Goal: Transaction & Acquisition: Book appointment/travel/reservation

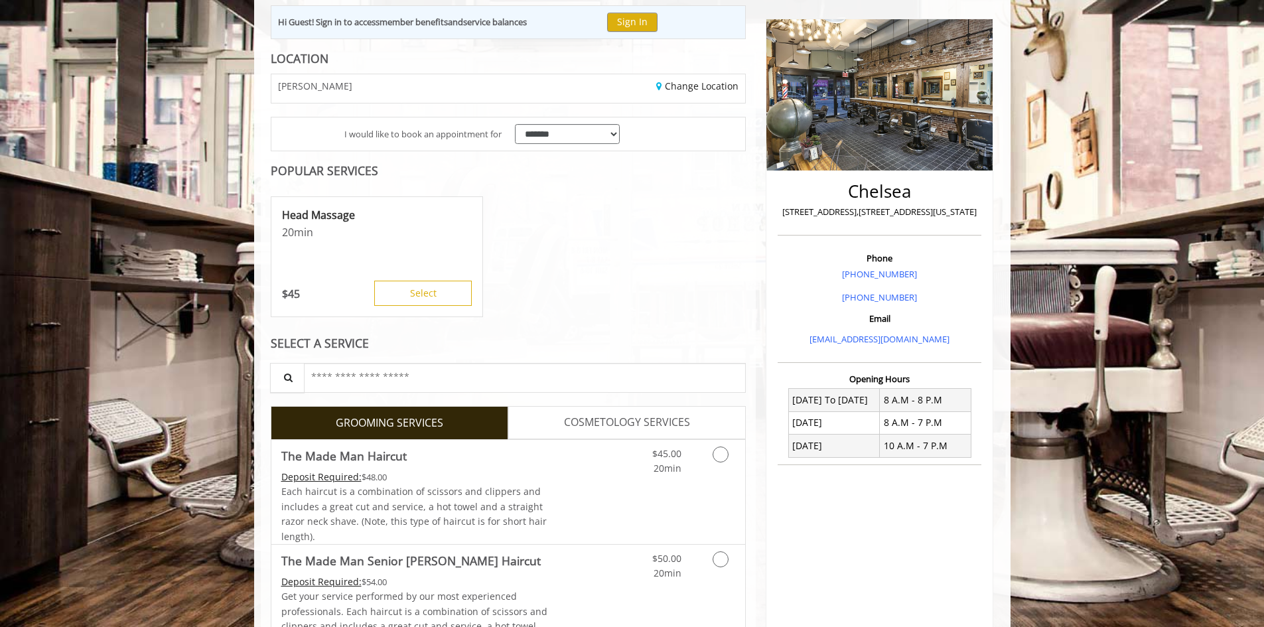
scroll to position [199, 0]
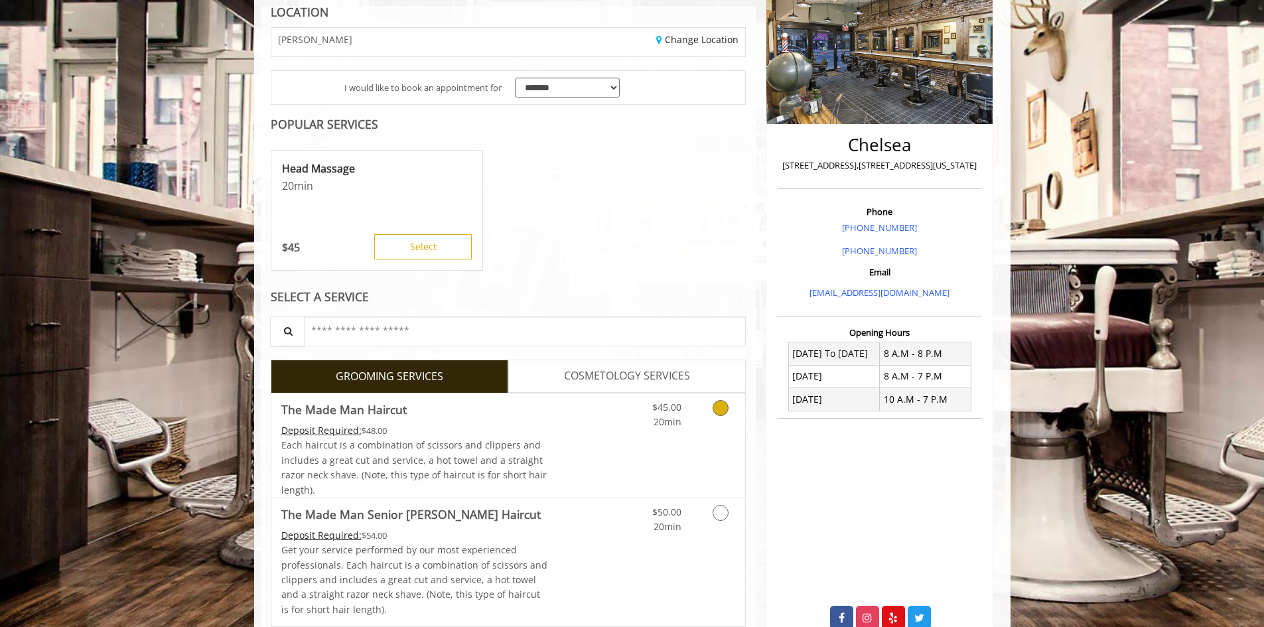
click at [721, 413] on icon "Grooming services" at bounding box center [721, 408] width 16 height 16
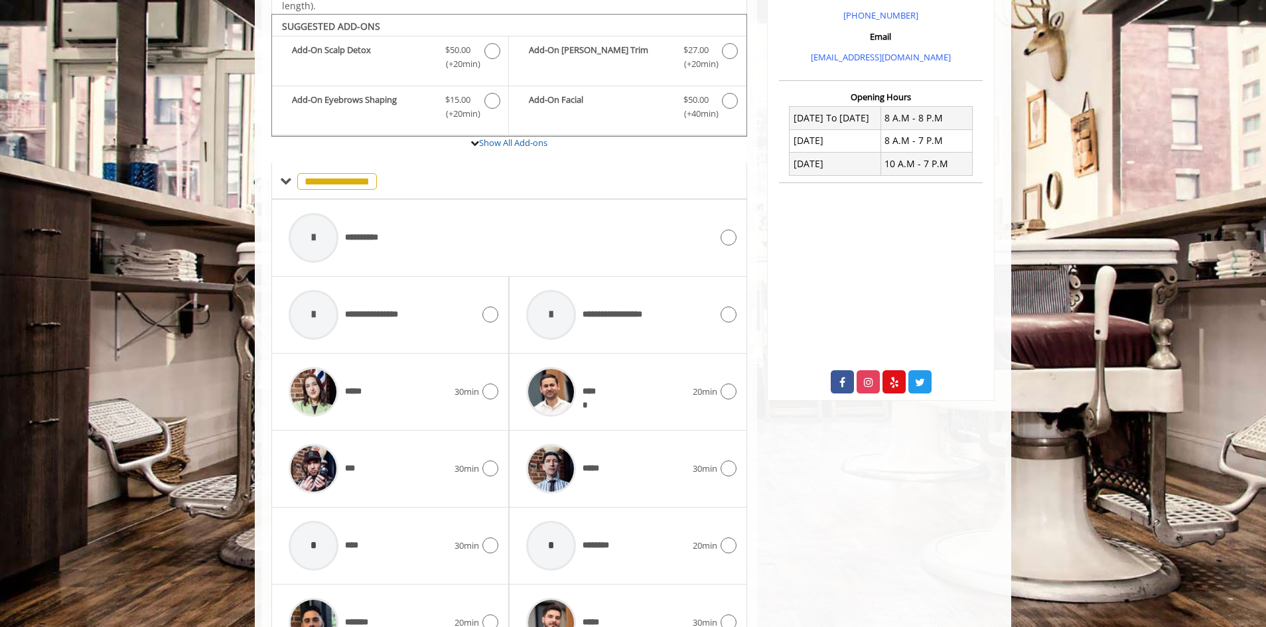
scroll to position [449, 0]
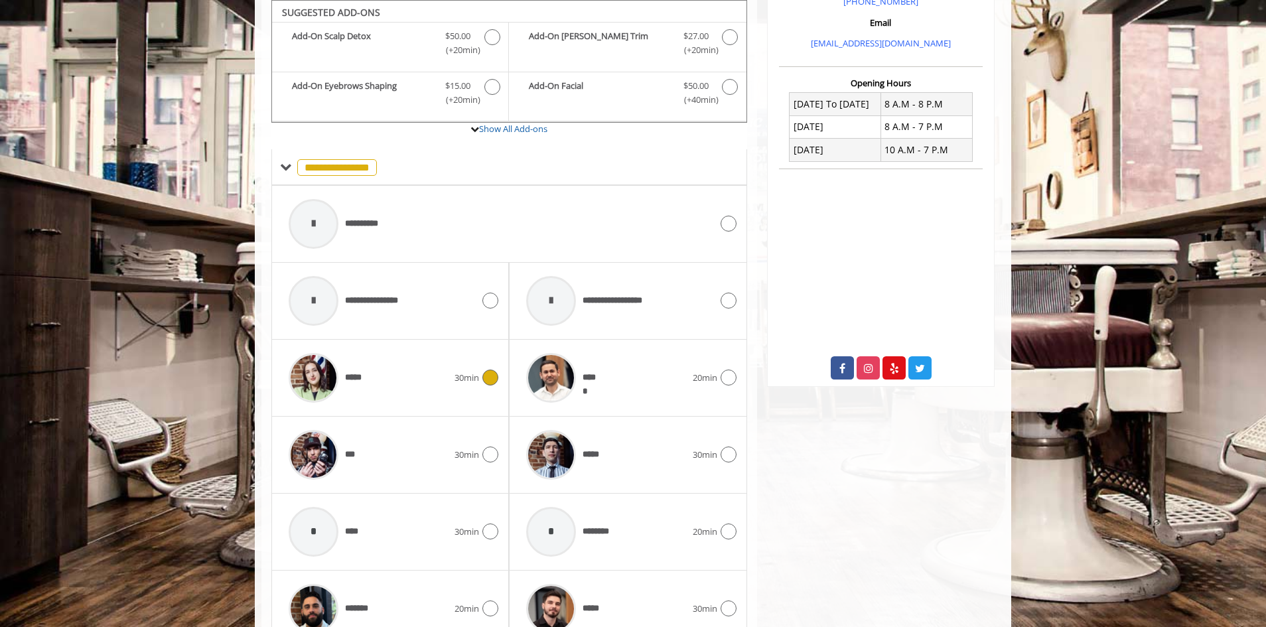
click at [481, 386] on div at bounding box center [488, 378] width 19 height 16
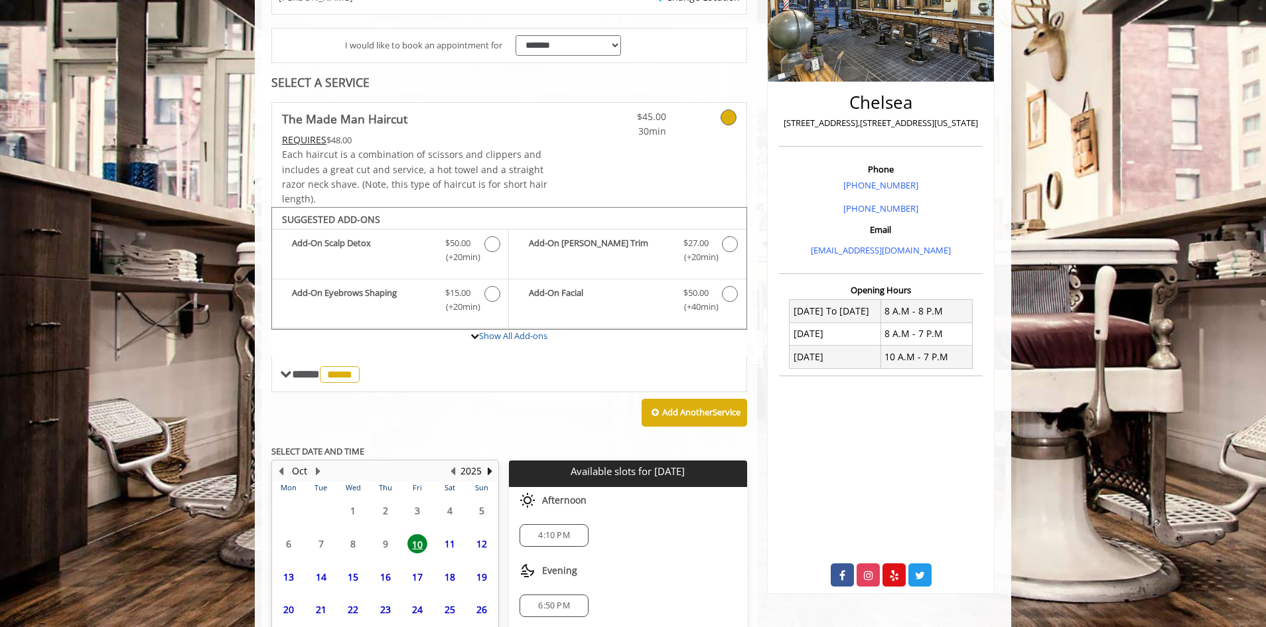
scroll to position [348, 0]
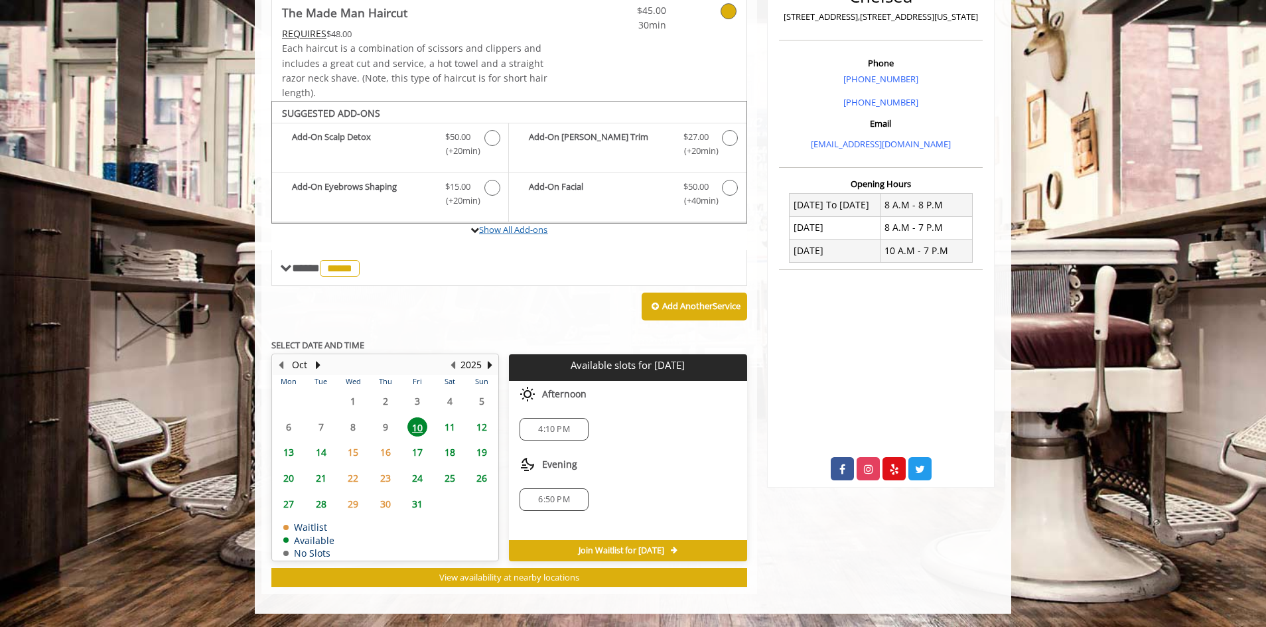
click at [530, 230] on link "Show All Add-ons" at bounding box center [513, 230] width 68 height 12
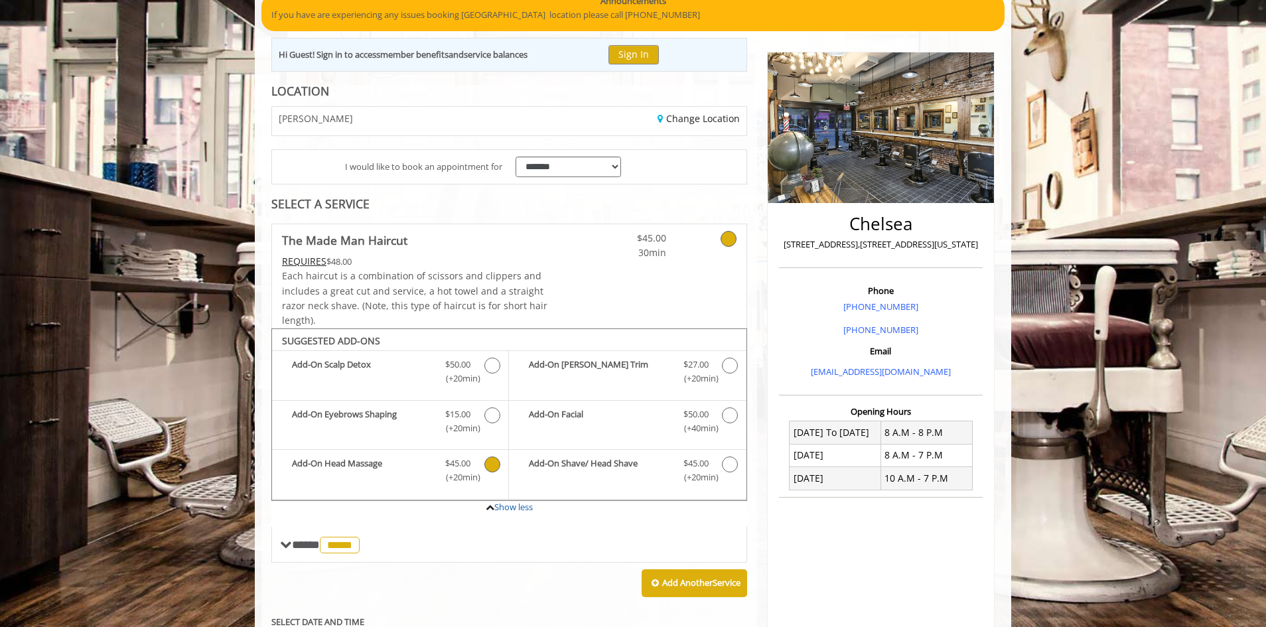
click at [486, 468] on icon "The Made Man Haircut Add-onS" at bounding box center [492, 465] width 16 height 16
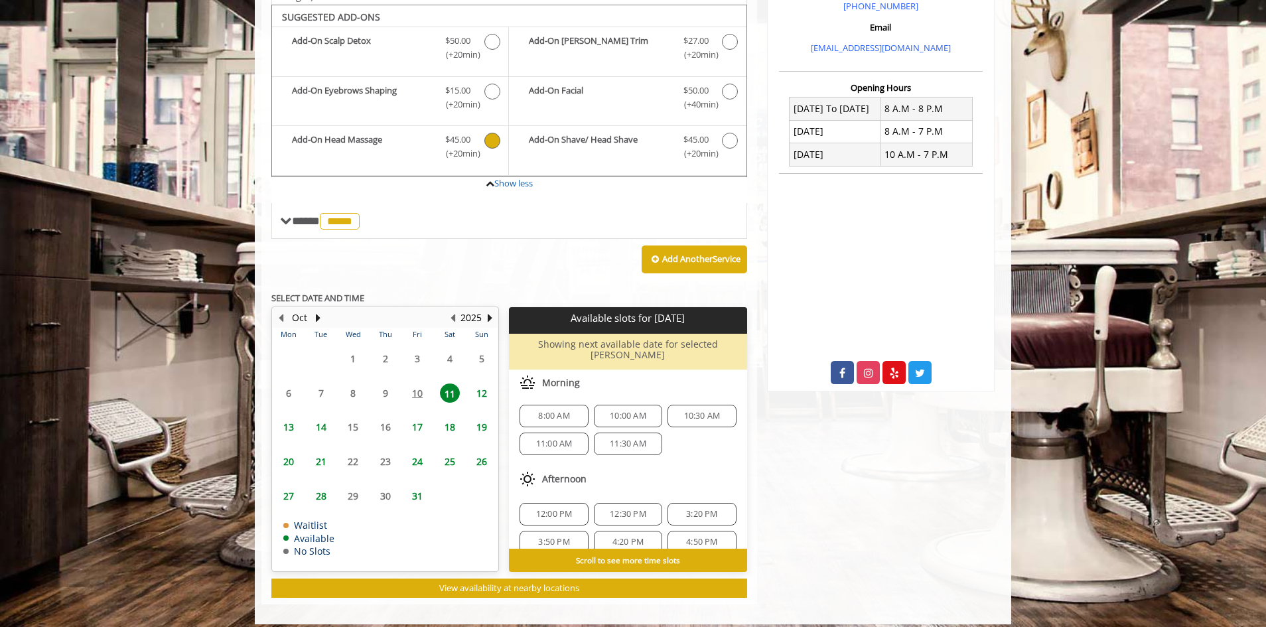
scroll to position [0, 0]
click at [488, 140] on icon "The Made Man Haircut Add-onS" at bounding box center [492, 141] width 16 height 16
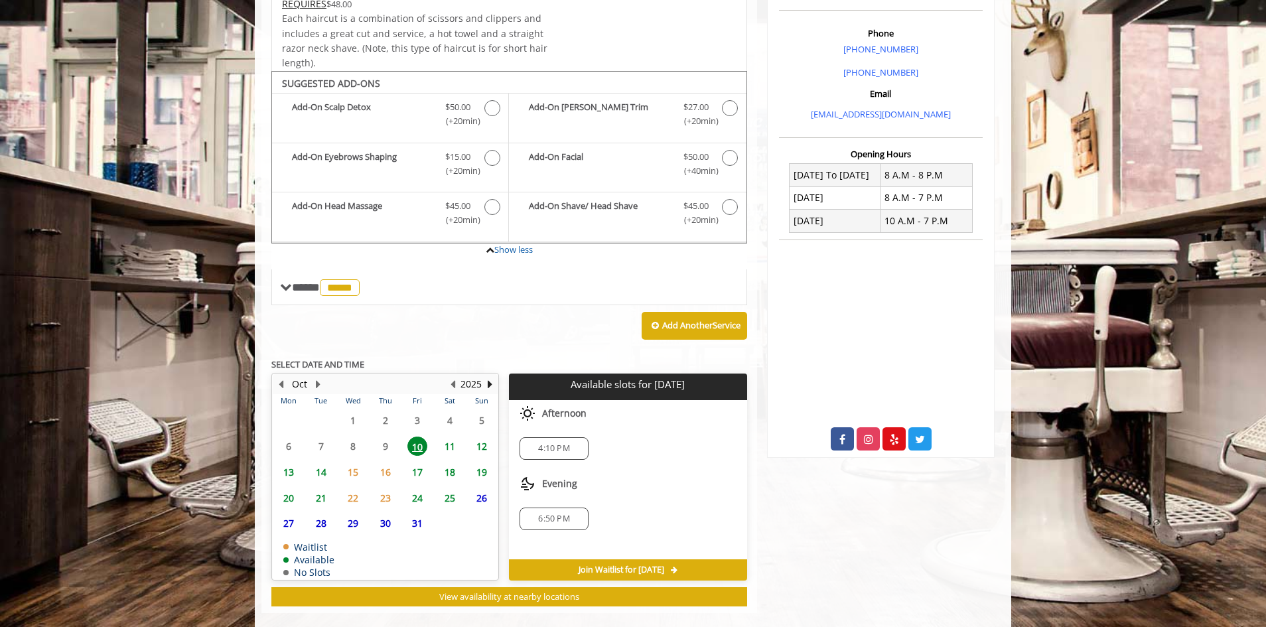
scroll to position [397, 0]
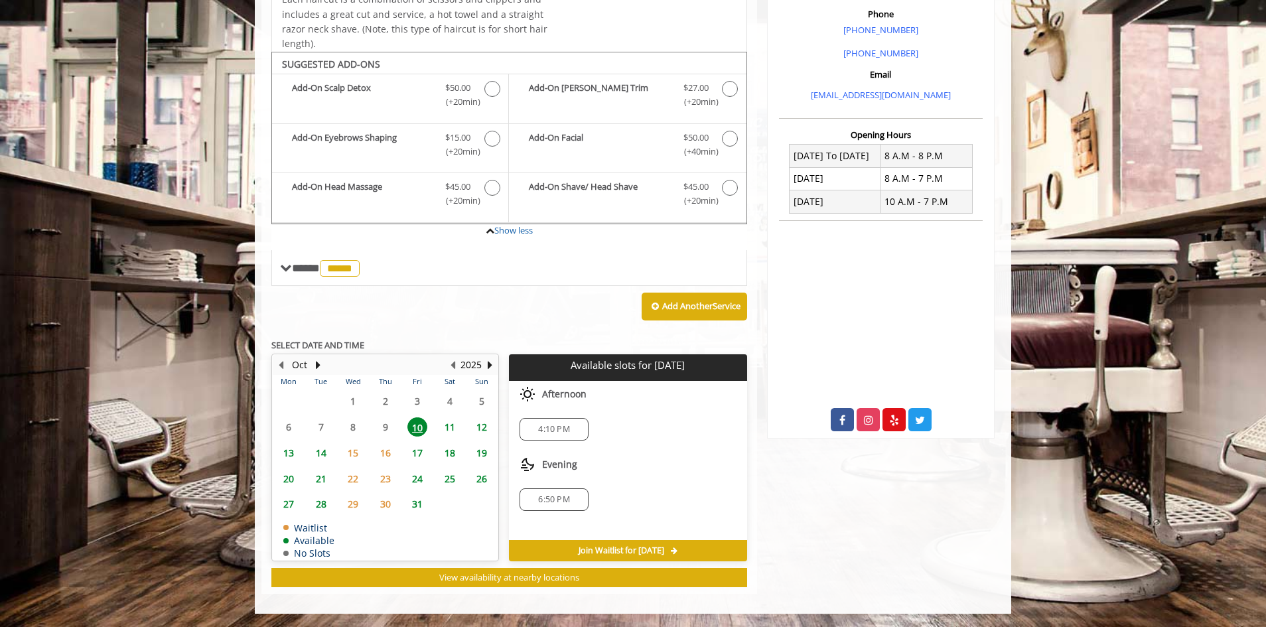
click at [551, 430] on span "4:10 PM" at bounding box center [553, 429] width 31 height 11
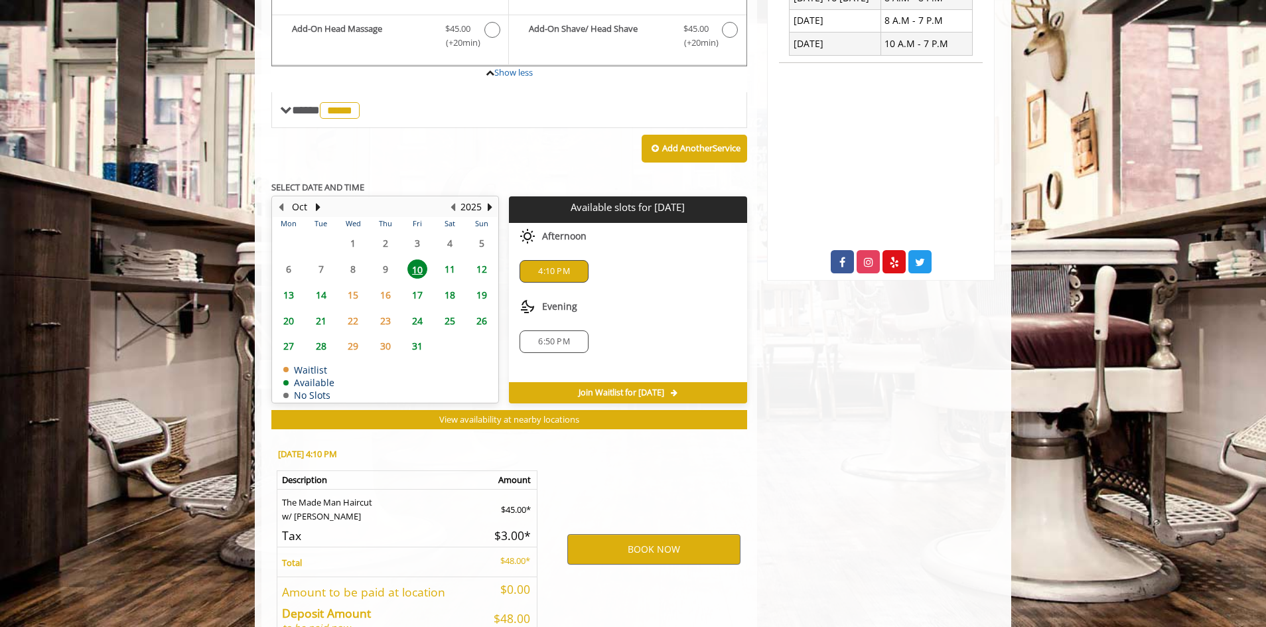
scroll to position [637, 0]
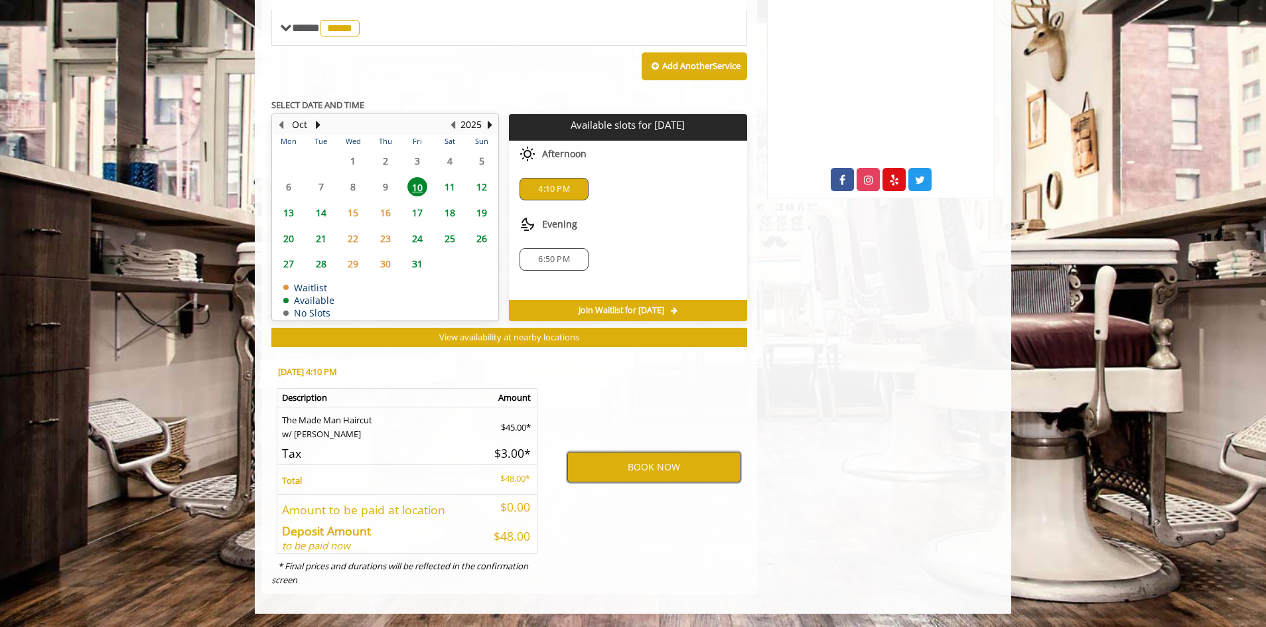
click at [646, 468] on button "BOOK NOW" at bounding box center [653, 467] width 173 height 31
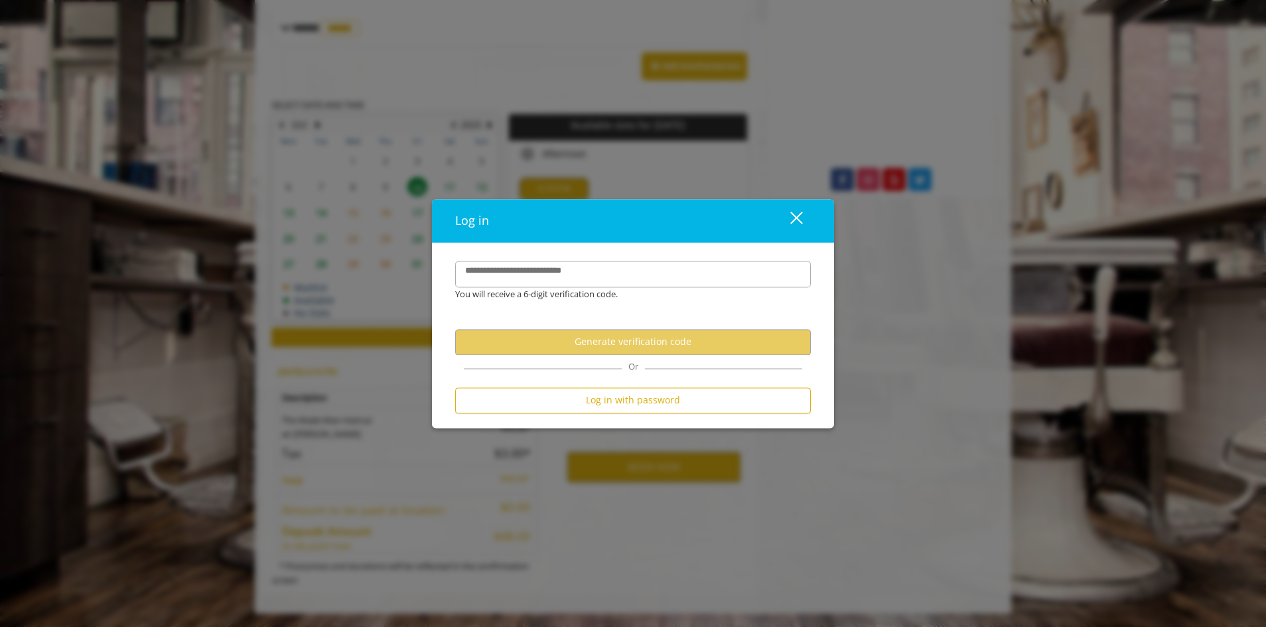
click at [794, 218] on div "close" at bounding box center [788, 221] width 27 height 20
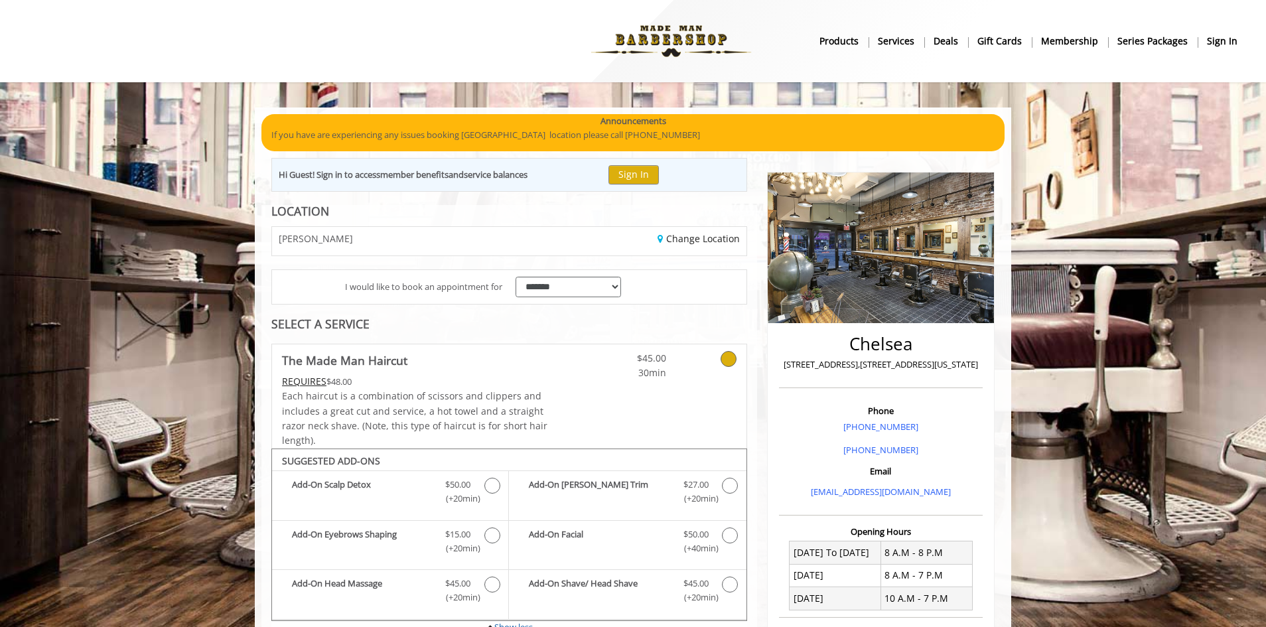
click at [1226, 44] on b "sign in" at bounding box center [1222, 41] width 31 height 15
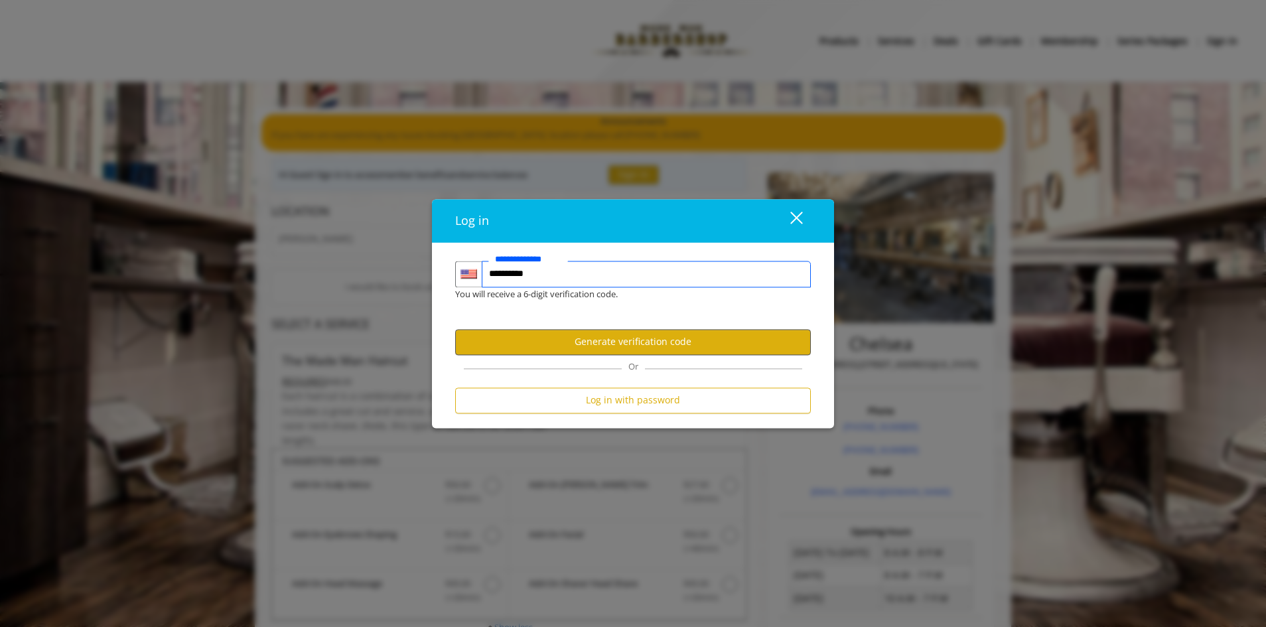
type input "**********"
click at [659, 344] on button "Generate verification code" at bounding box center [633, 342] width 356 height 26
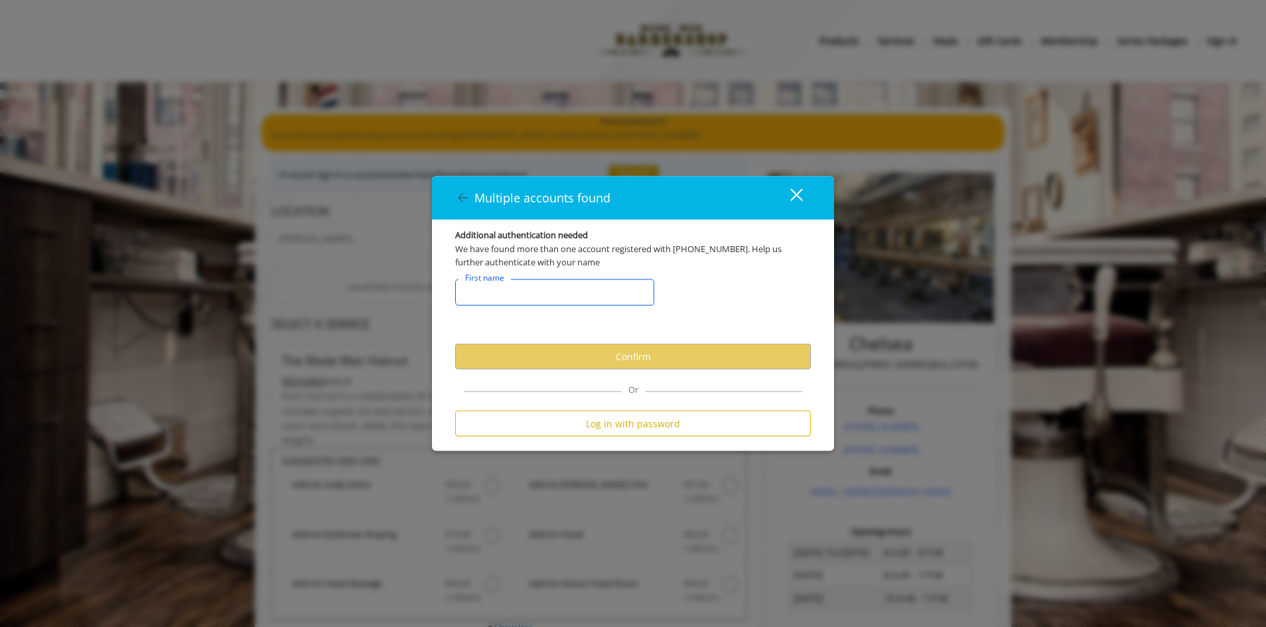
click at [524, 299] on input "FirstNameText" at bounding box center [554, 292] width 199 height 27
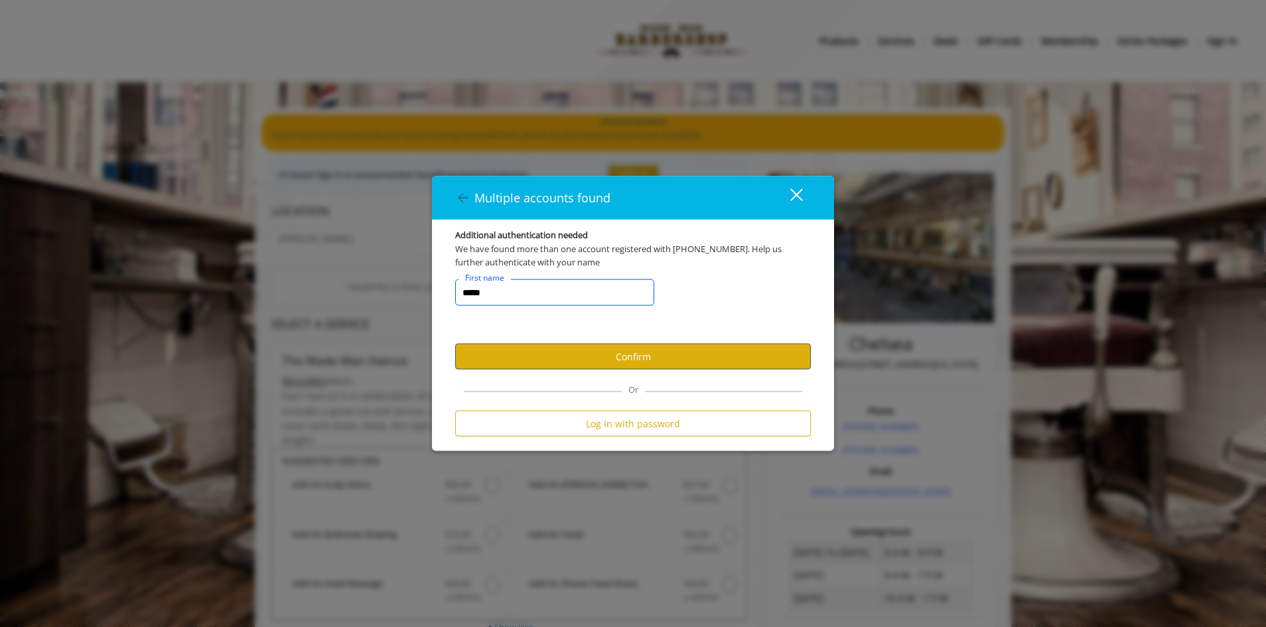
type input "****"
click at [598, 359] on button "Confirm" at bounding box center [633, 357] width 356 height 26
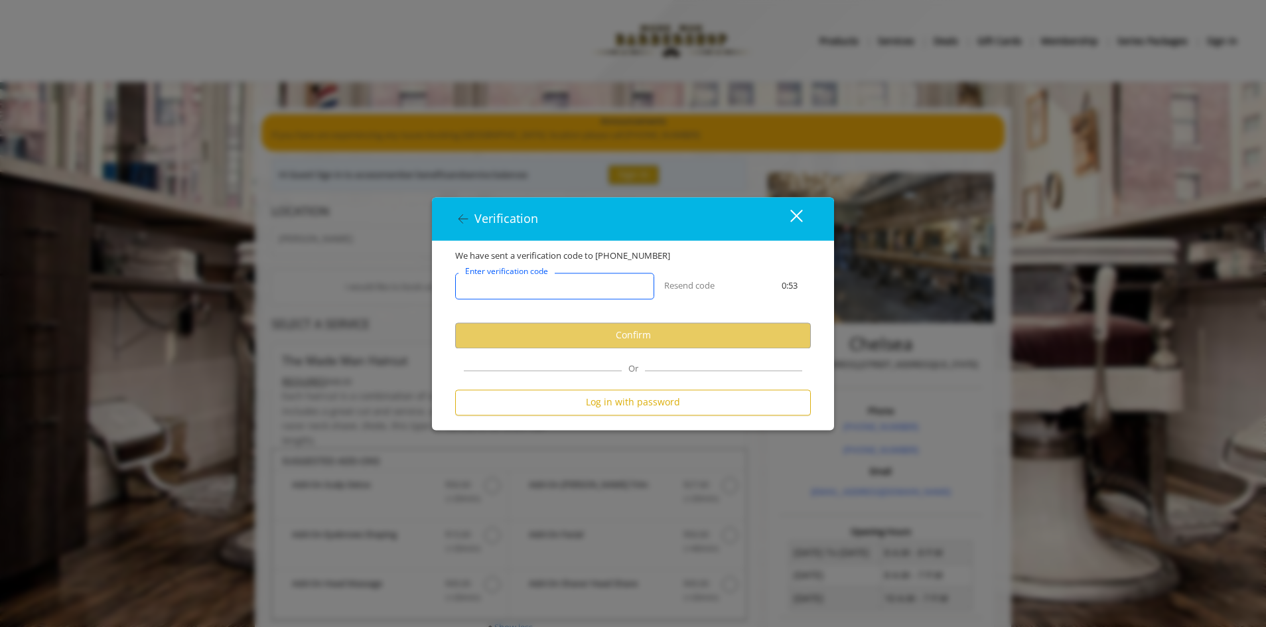
click at [570, 285] on input "Enter verification code" at bounding box center [554, 286] width 199 height 27
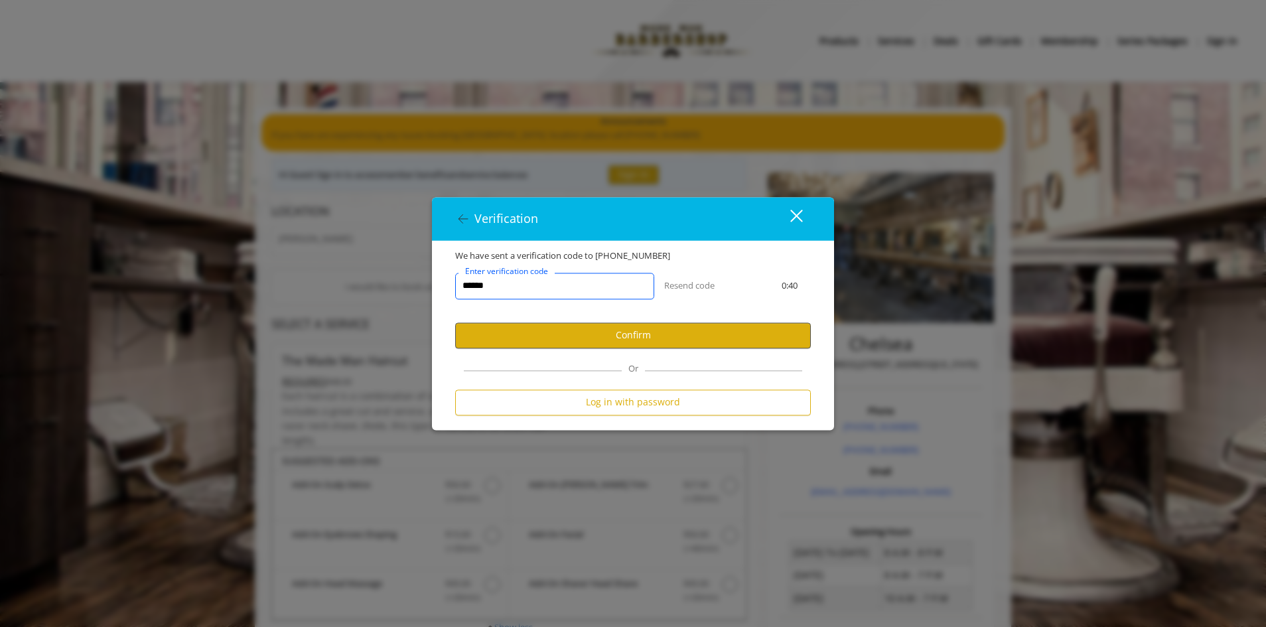
type input "******"
click at [599, 334] on button "Confirm" at bounding box center [633, 336] width 356 height 26
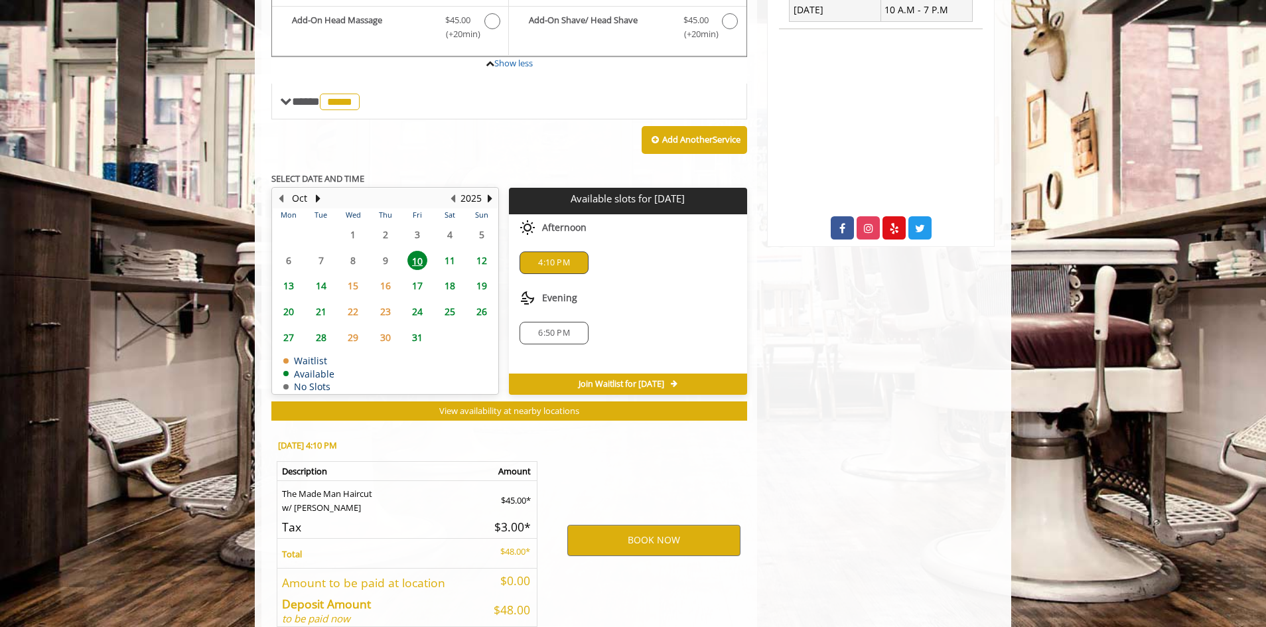
scroll to position [662, 0]
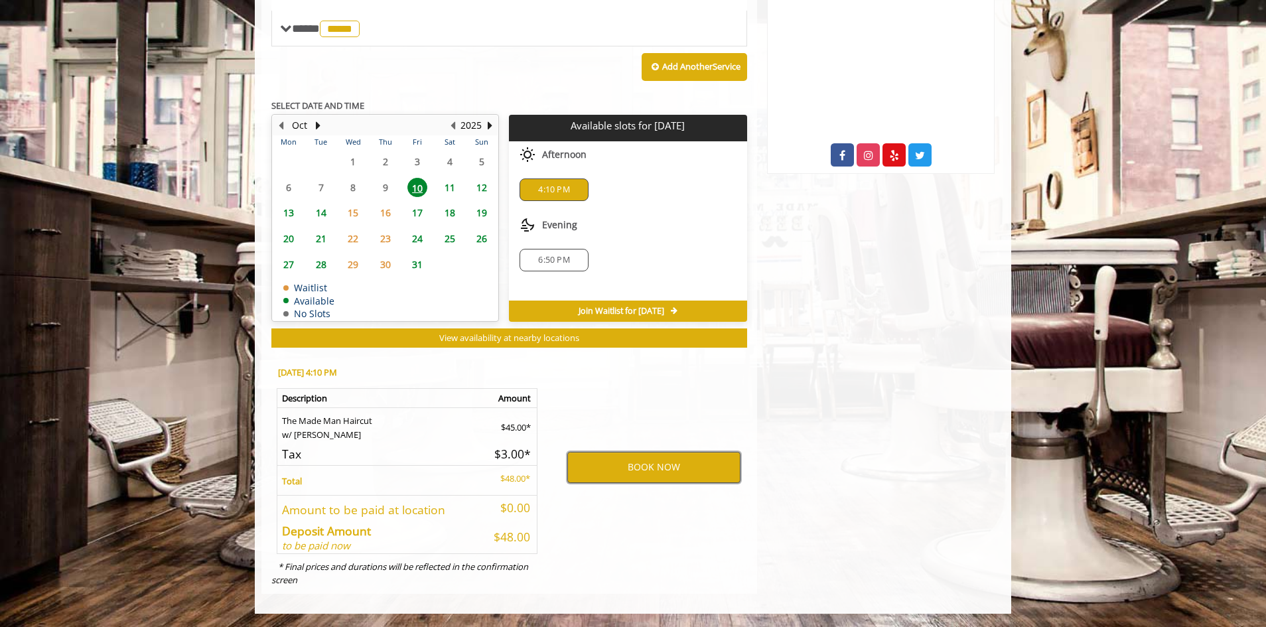
click at [645, 468] on button "BOOK NOW" at bounding box center [653, 467] width 173 height 31
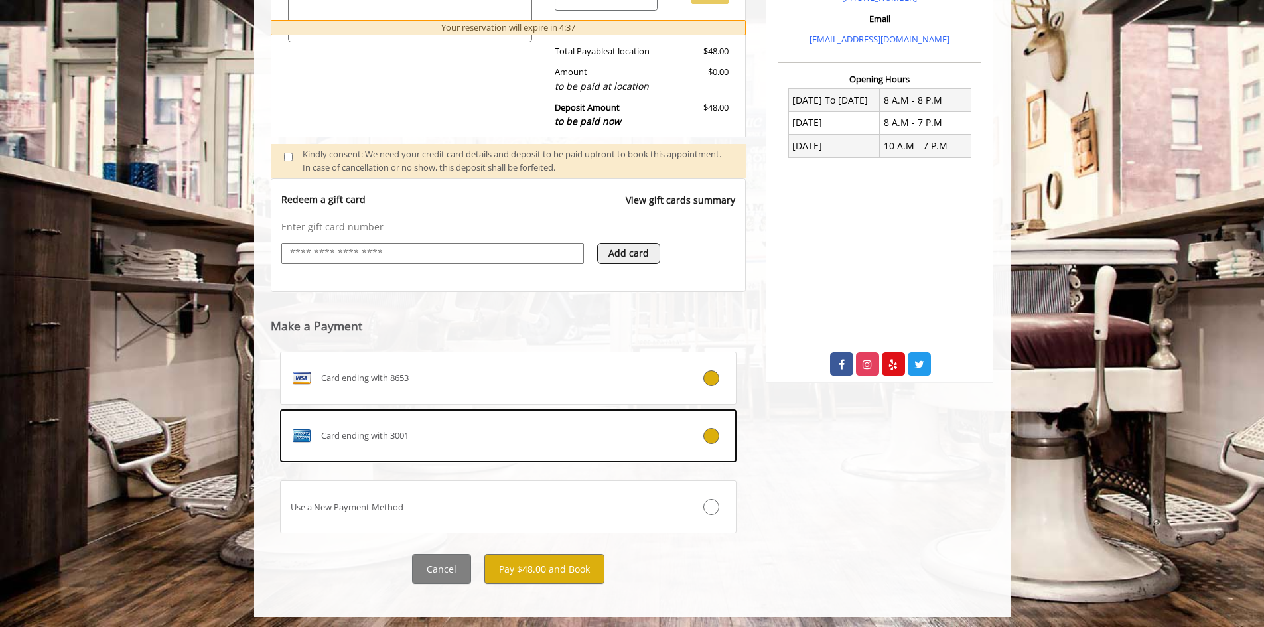
scroll to position [456, 0]
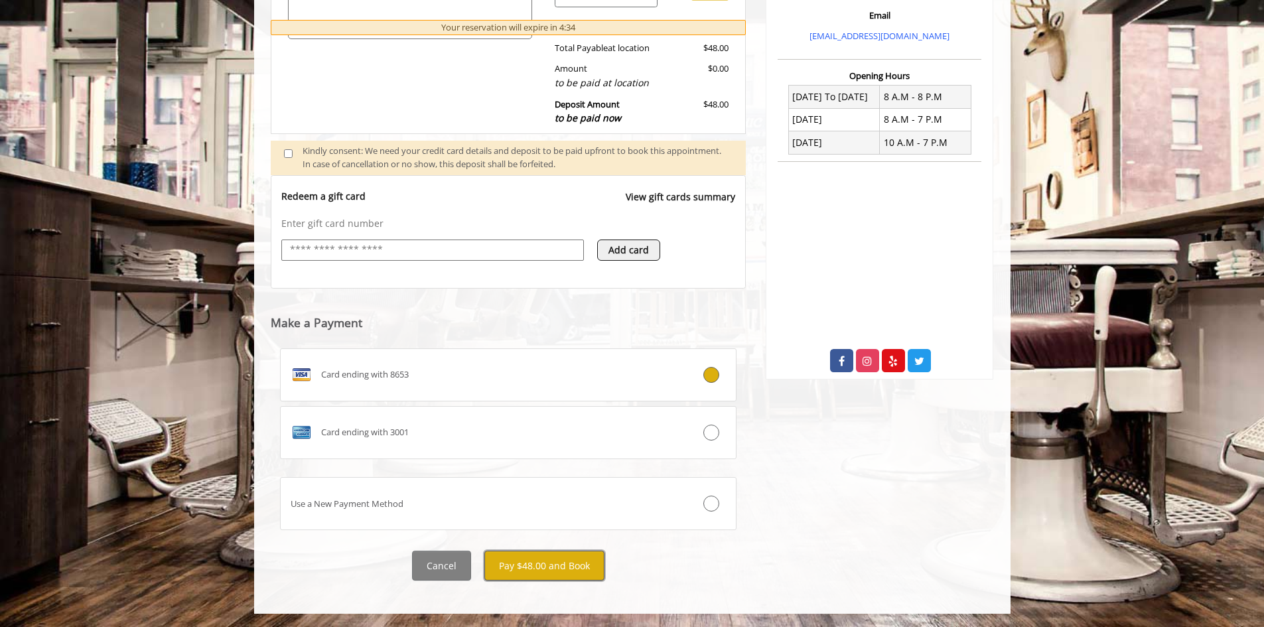
click at [551, 569] on button "Pay $48.00 and Book" at bounding box center [544, 566] width 120 height 30
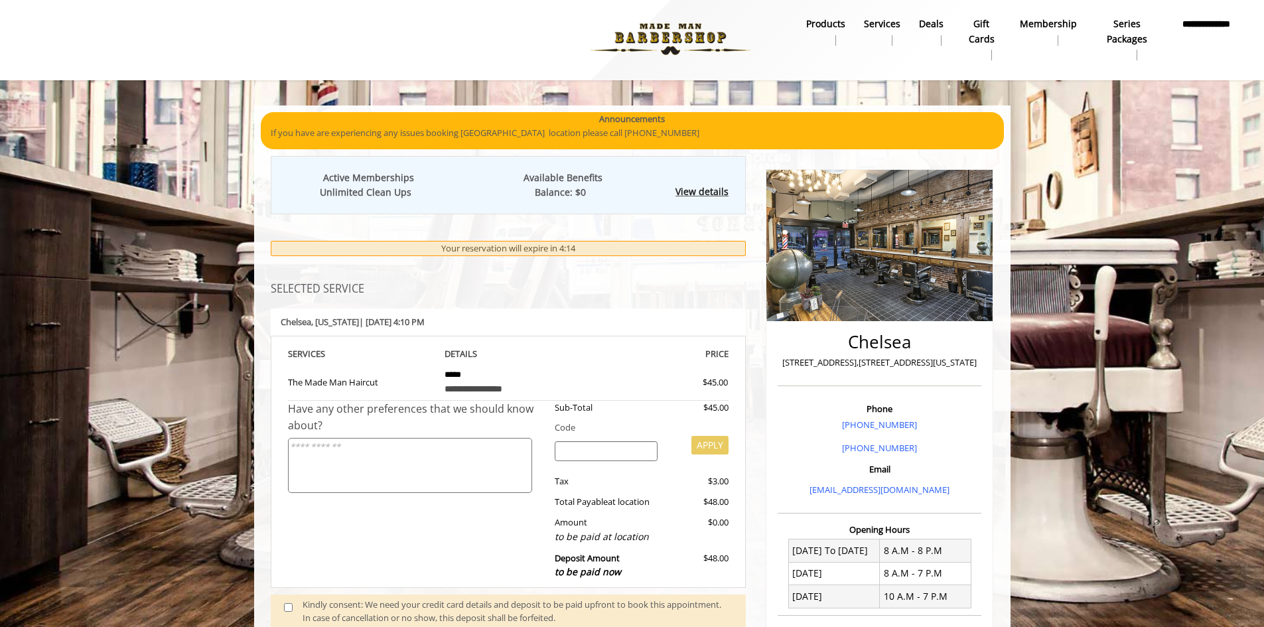
scroll to position [0, 0]
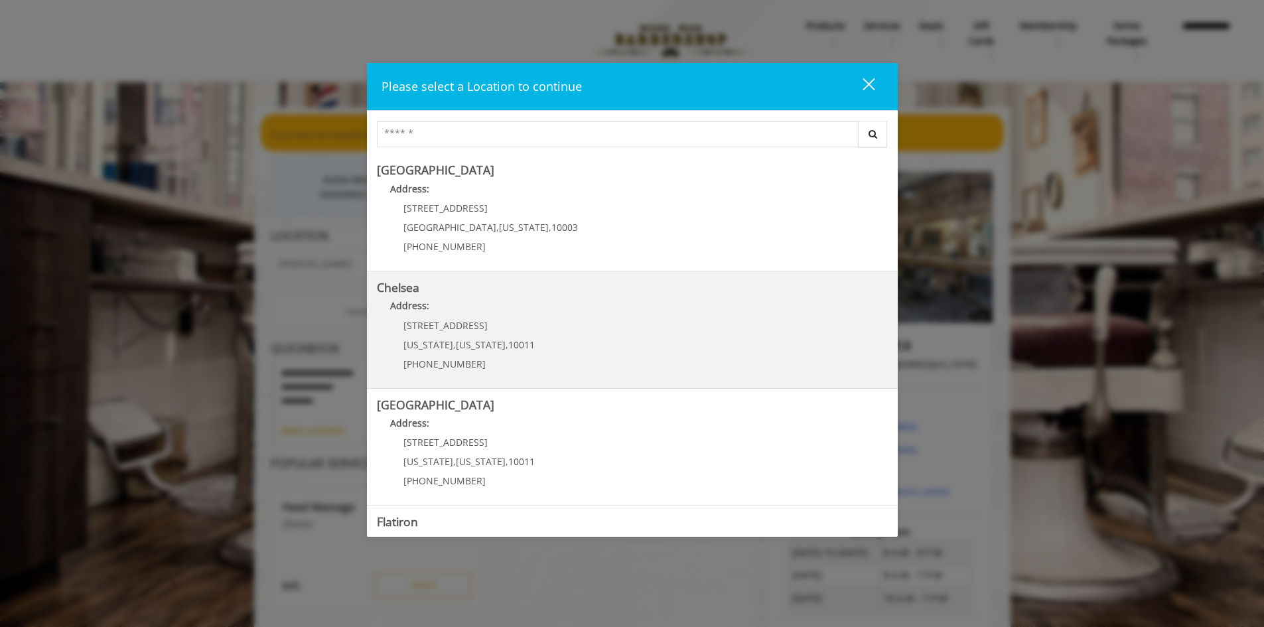
click at [527, 332] on div "169/170 W 23rd St New York , New York , 10011 (917) 639-3902" at bounding box center [459, 350] width 165 height 58
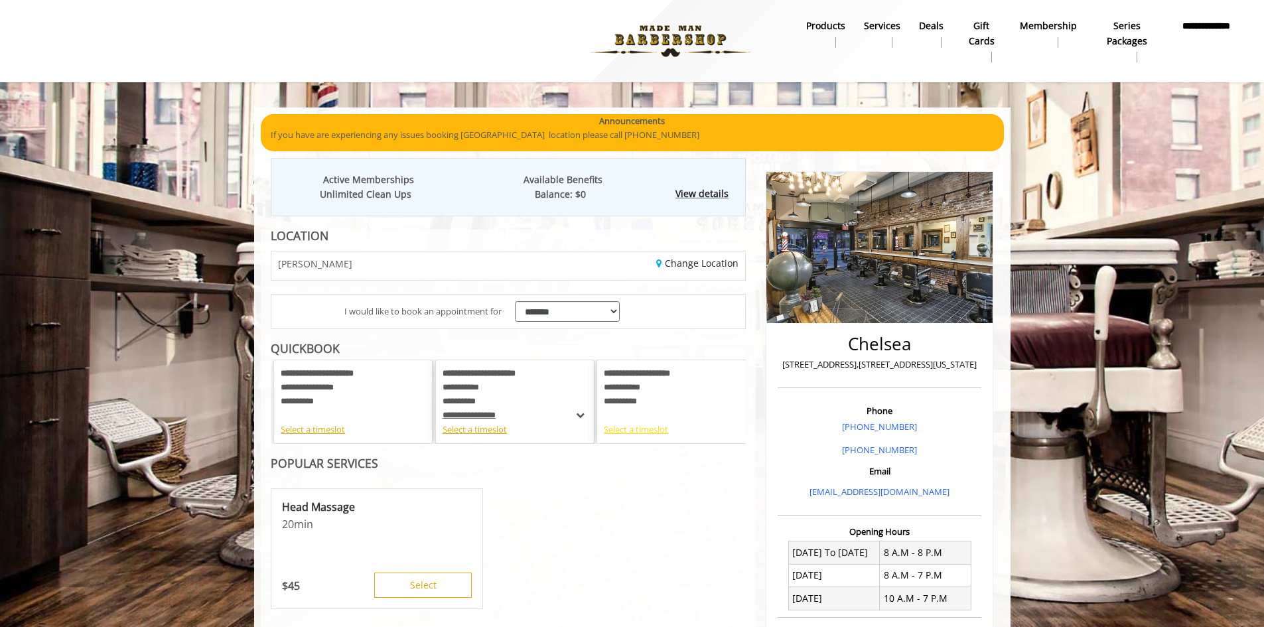
click at [654, 431] on div "Select a timeslot" at bounding box center [676, 430] width 145 height 14
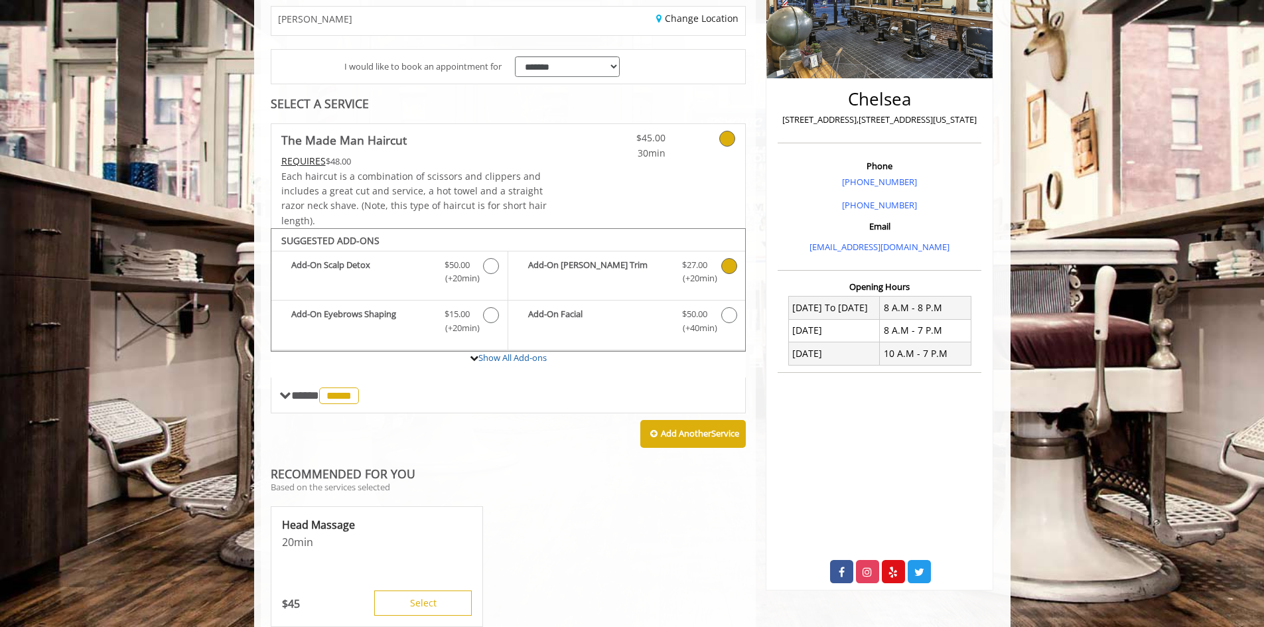
scroll to position [265, 0]
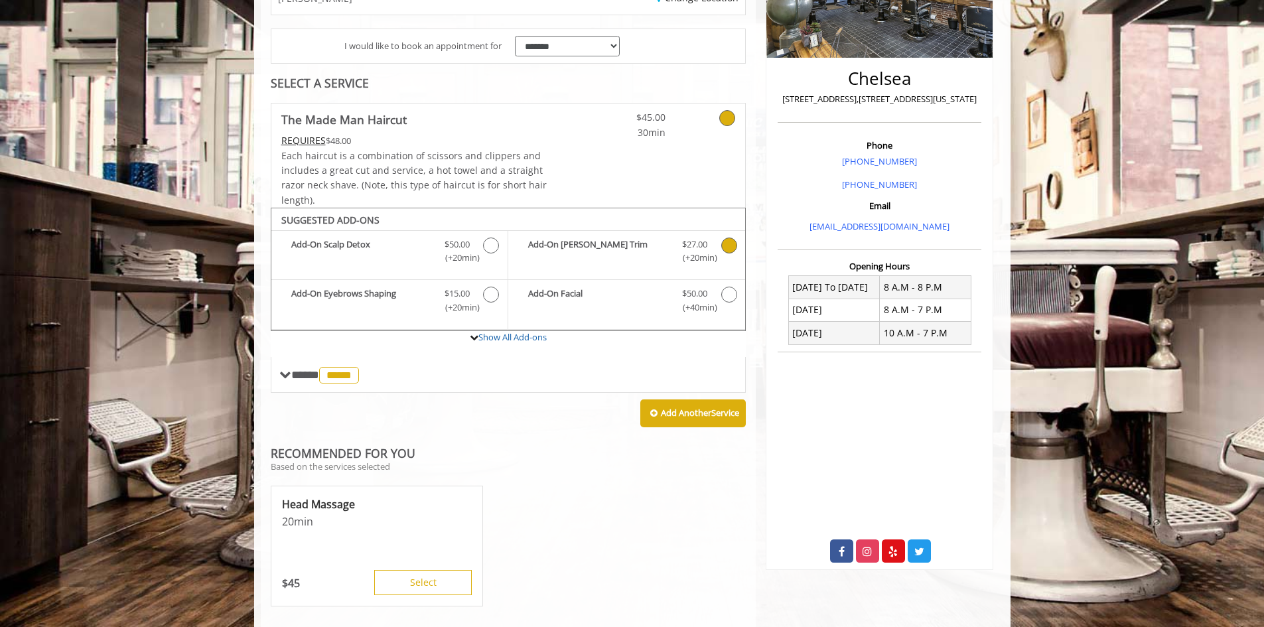
click at [730, 245] on icon "The Made Man Haircut Add-onS" at bounding box center [729, 246] width 16 height 16
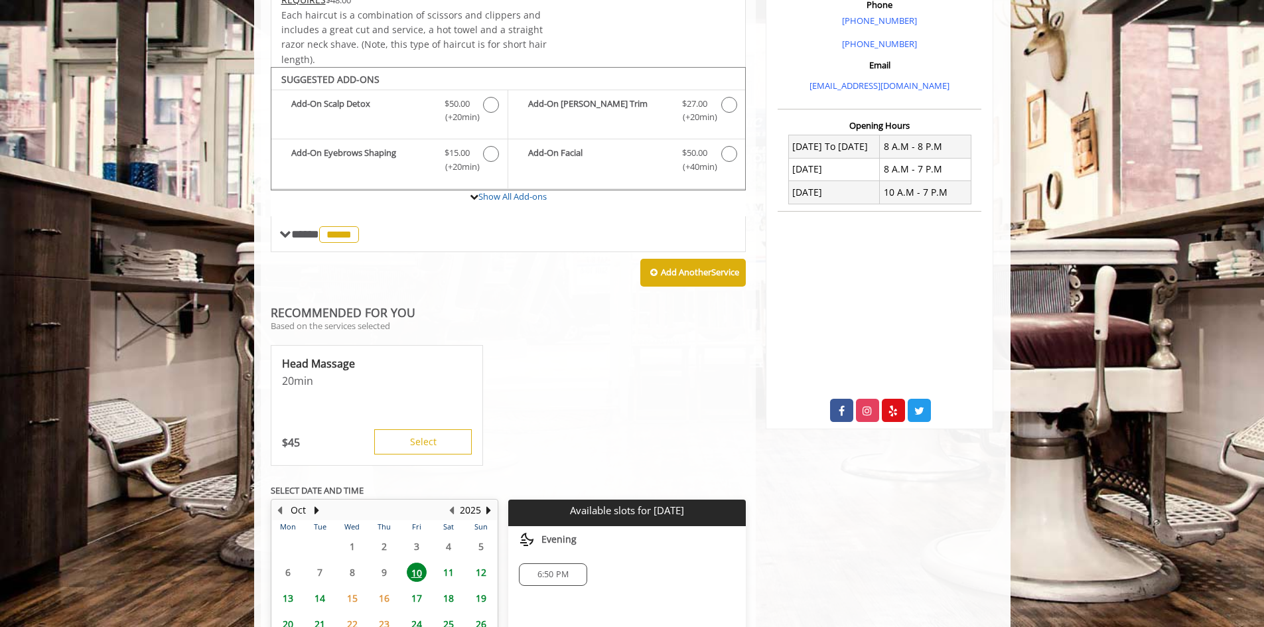
scroll to position [526, 0]
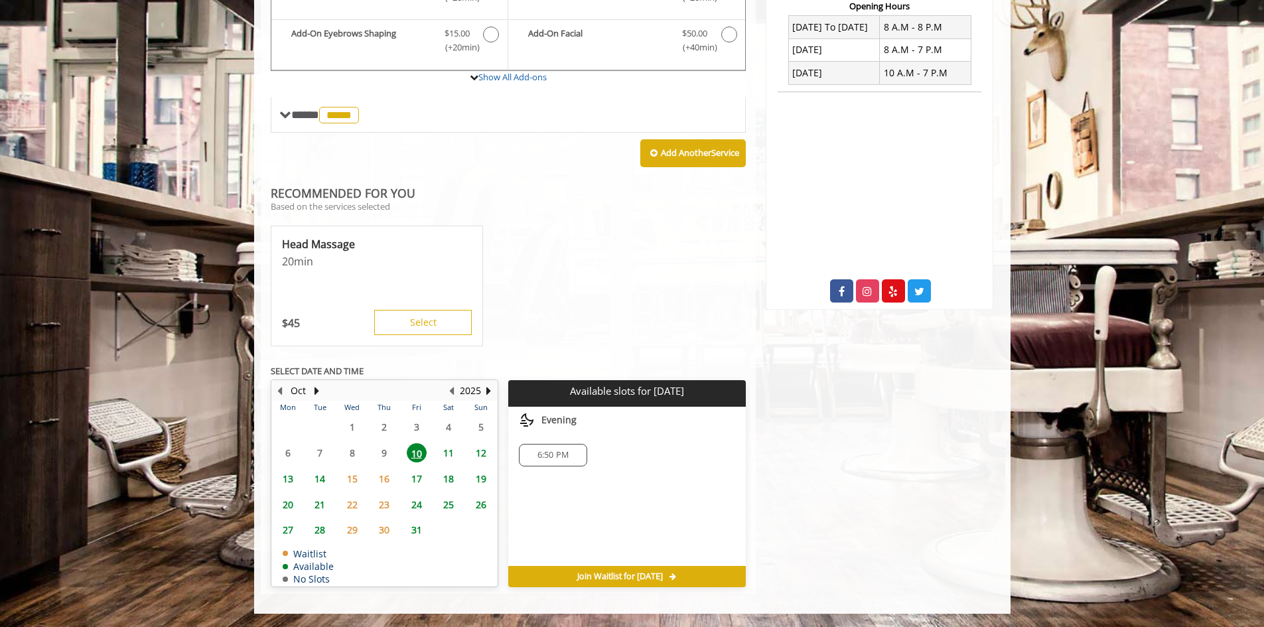
click at [576, 323] on div "Head Massage 20 min $ 45 Select" at bounding box center [509, 286] width 476 height 133
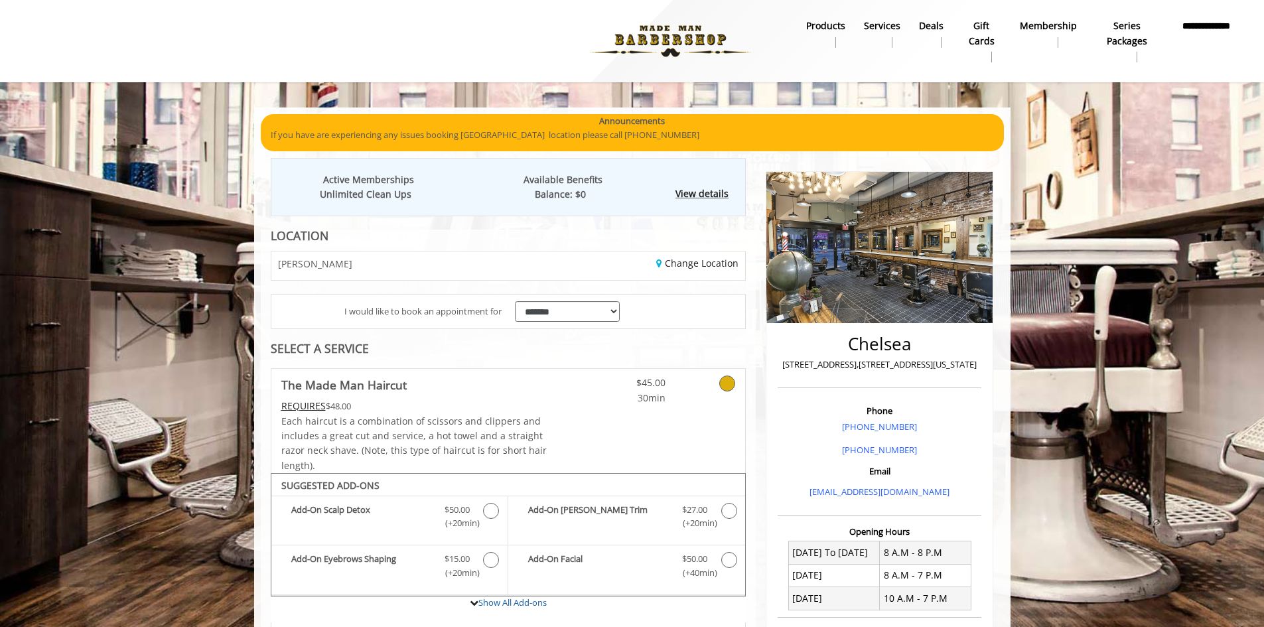
scroll to position [66, 0]
